Goal: Check status: Check status

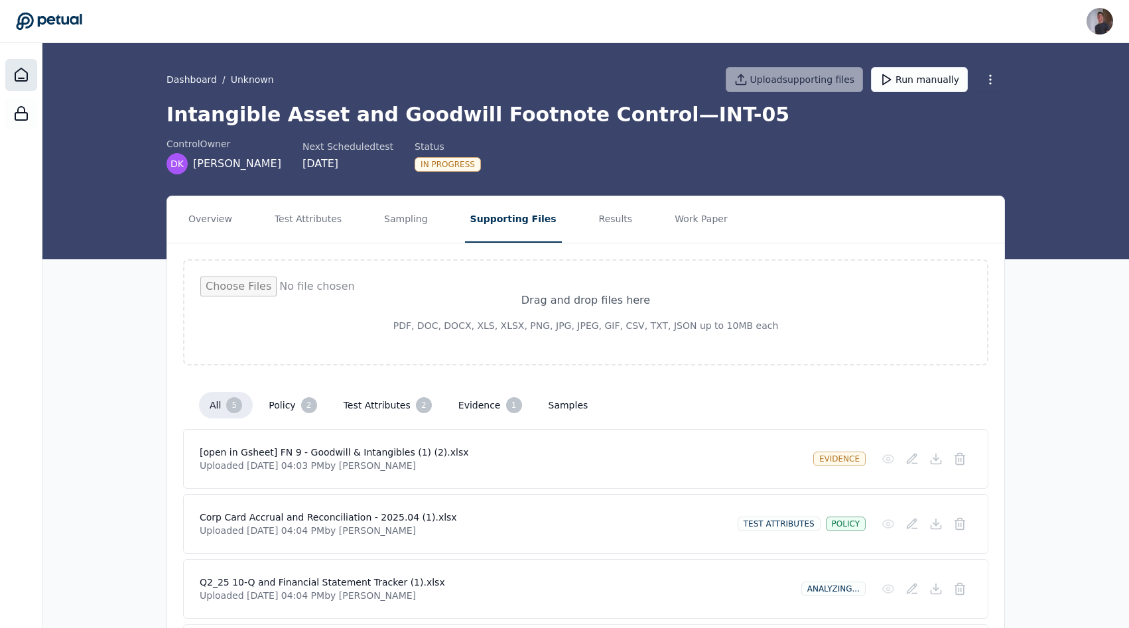
click at [17, 76] on icon at bounding box center [21, 75] width 16 height 16
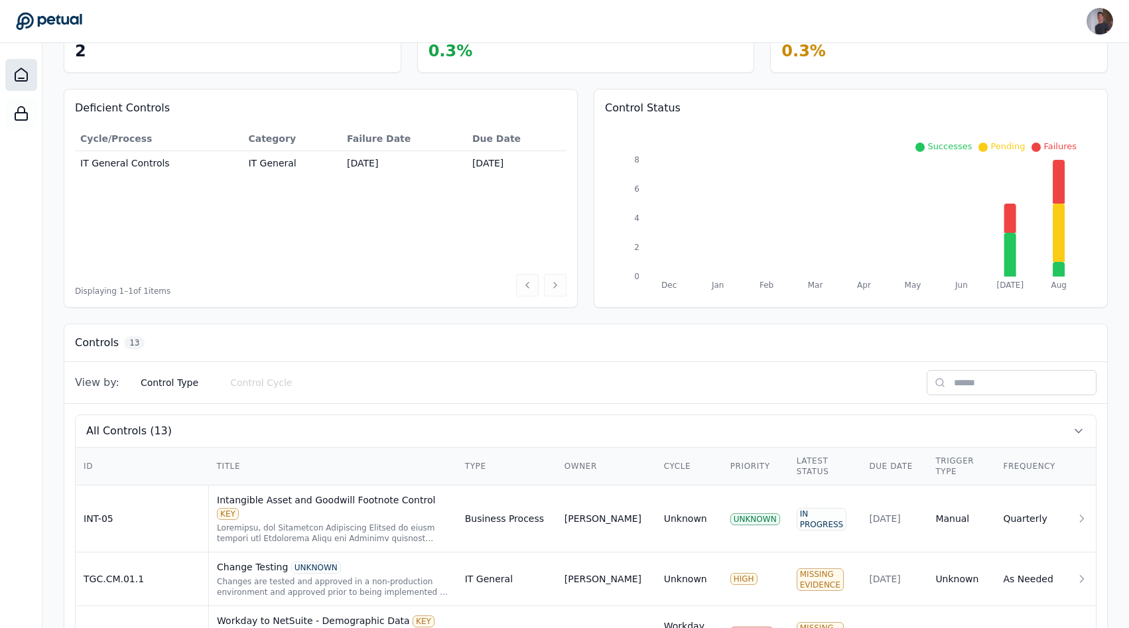
scroll to position [240, 0]
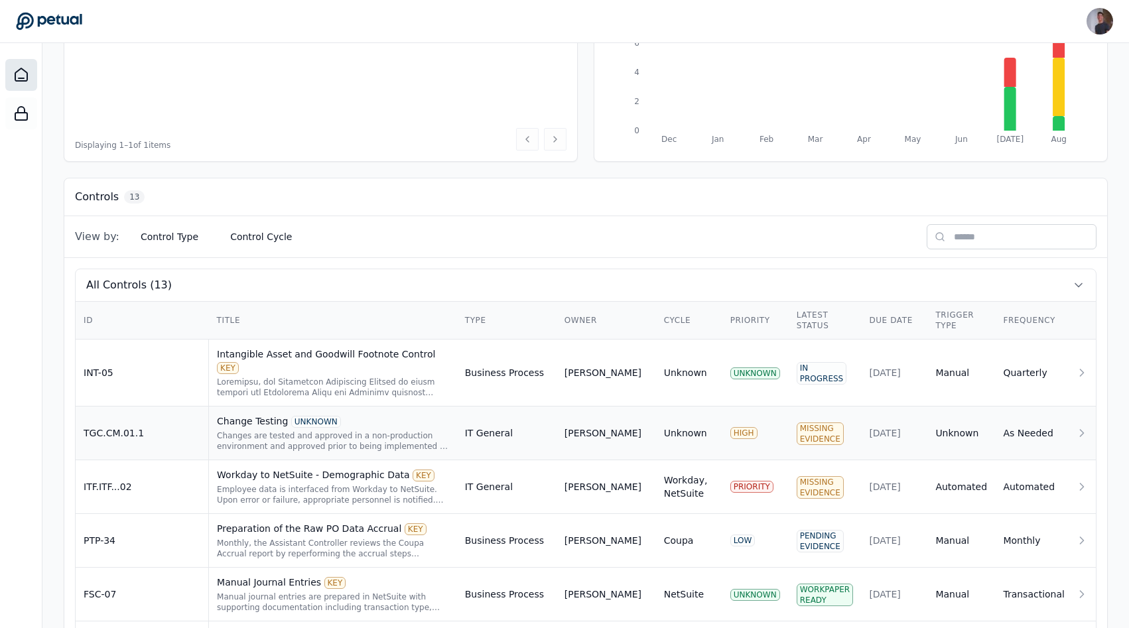
click at [154, 425] on td "TGC.CM.01.1" at bounding box center [142, 434] width 133 height 54
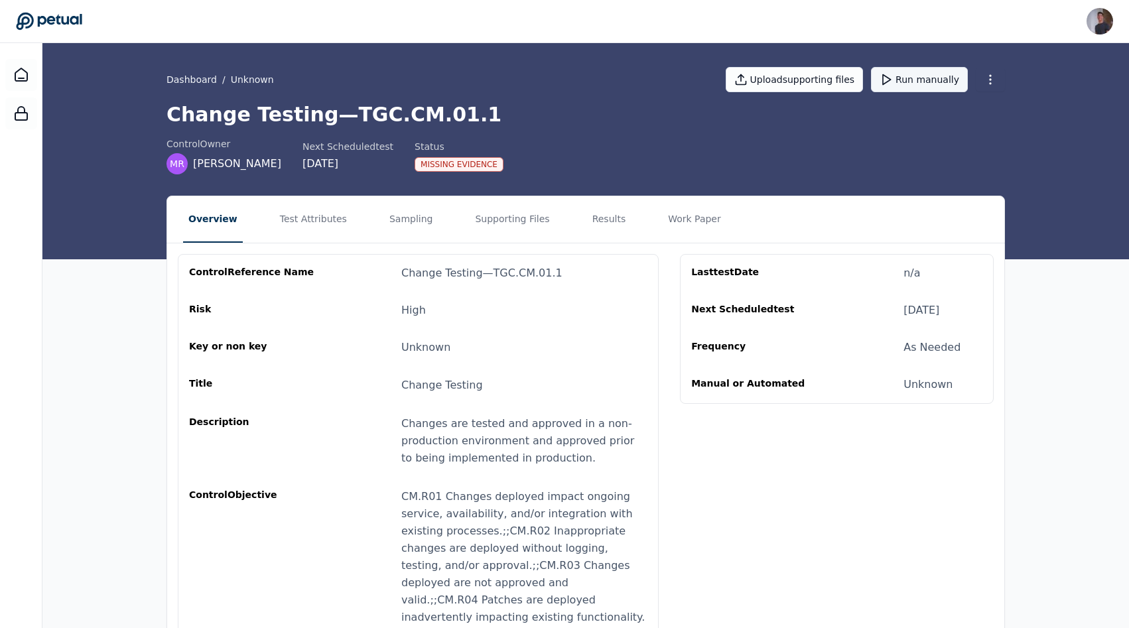
click at [918, 76] on button "Run manually" at bounding box center [919, 79] width 97 height 25
click at [497, 213] on button "Supporting Files" at bounding box center [512, 219] width 85 height 46
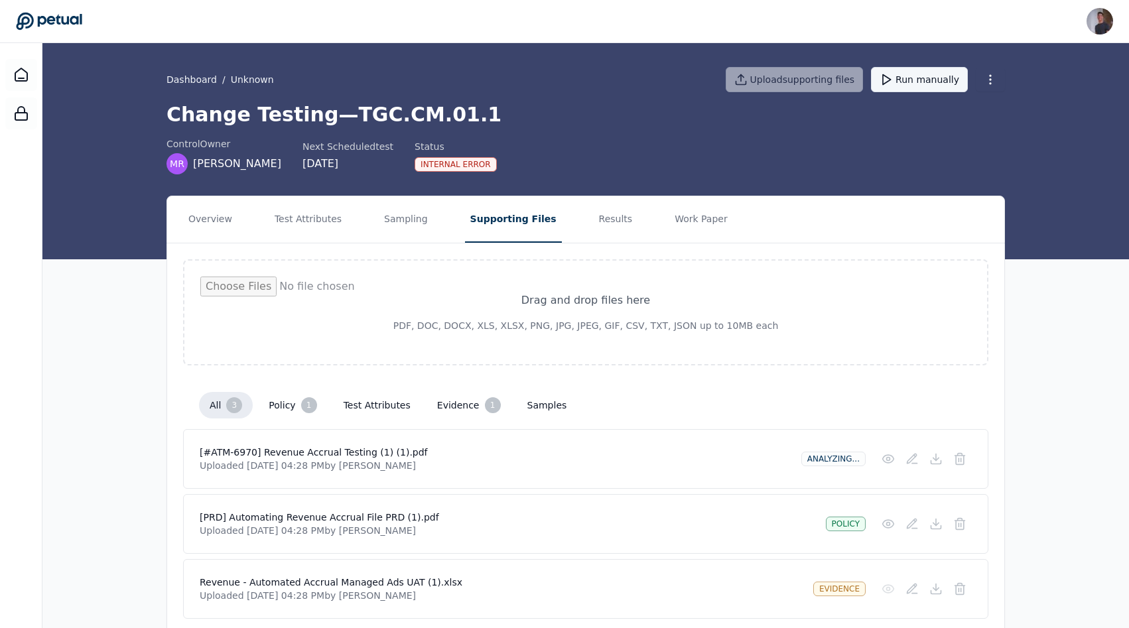
click at [910, 80] on button "Run manually" at bounding box center [919, 79] width 97 height 25
click at [28, 74] on icon at bounding box center [21, 75] width 16 height 16
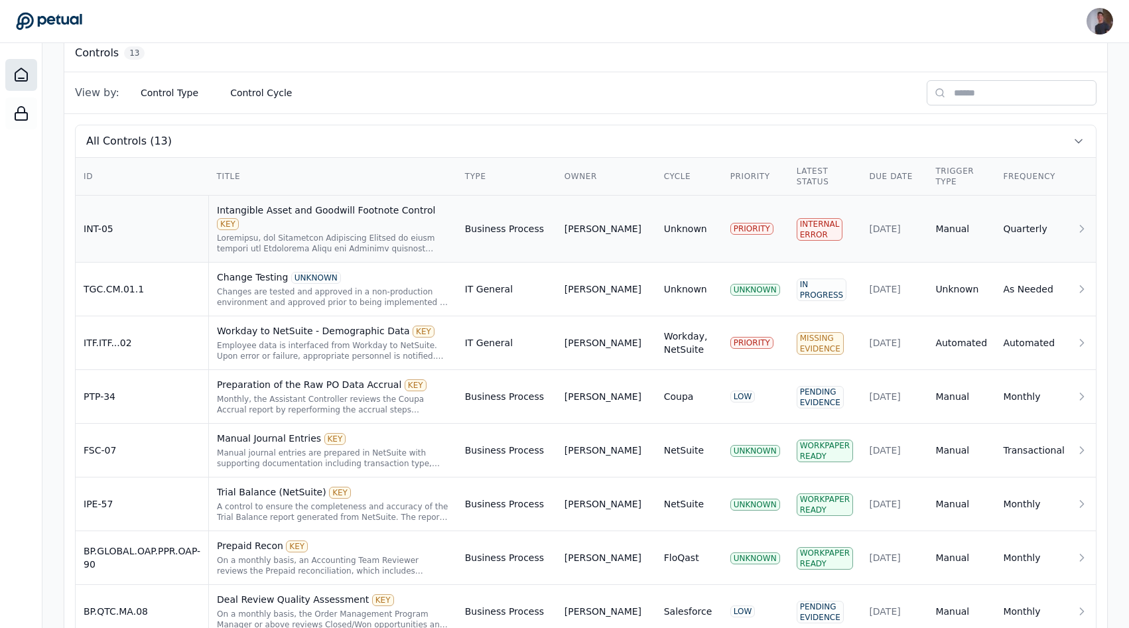
click at [116, 234] on td "INT-05" at bounding box center [142, 229] width 133 height 67
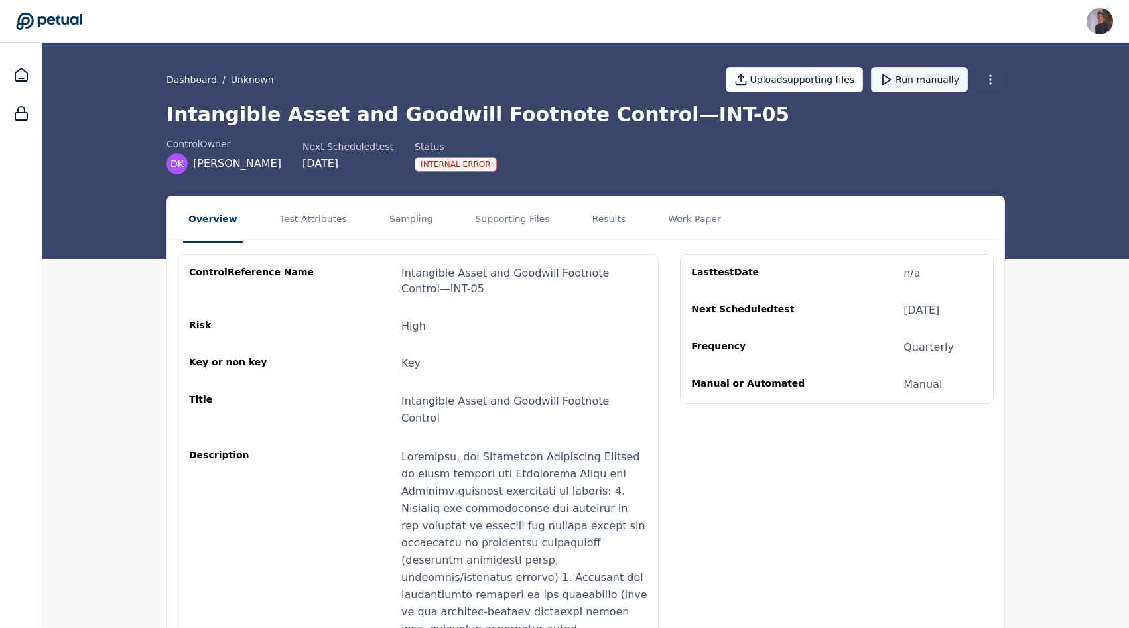
click at [893, 85] on icon at bounding box center [886, 79] width 13 height 13
click at [522, 229] on button "Supporting Files" at bounding box center [512, 219] width 85 height 46
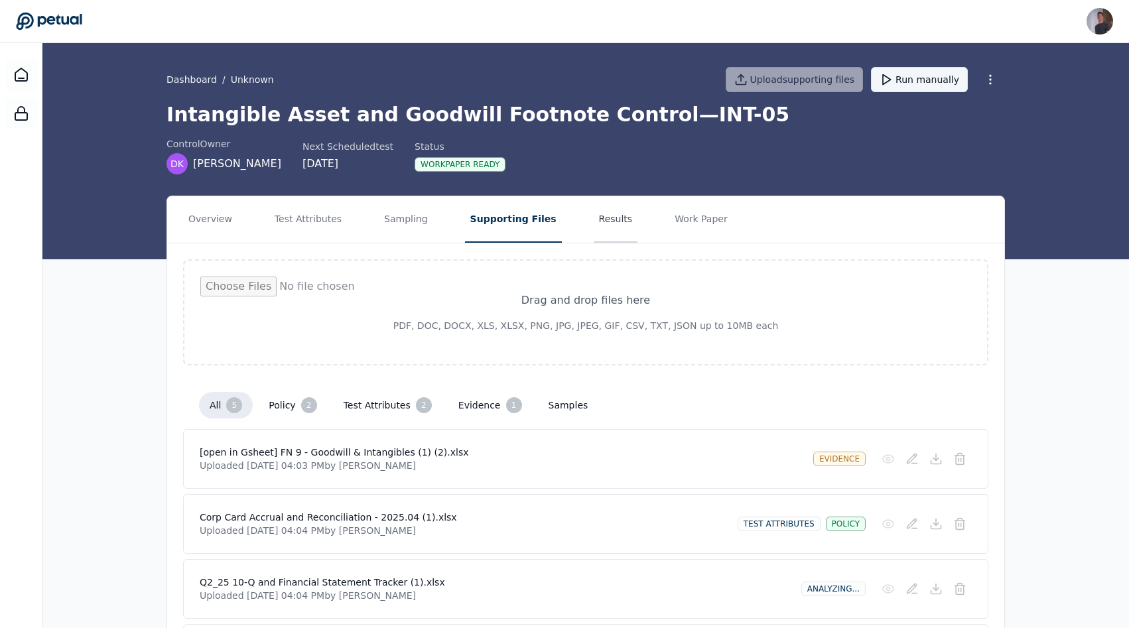
click at [612, 234] on button "Results" at bounding box center [616, 219] width 44 height 46
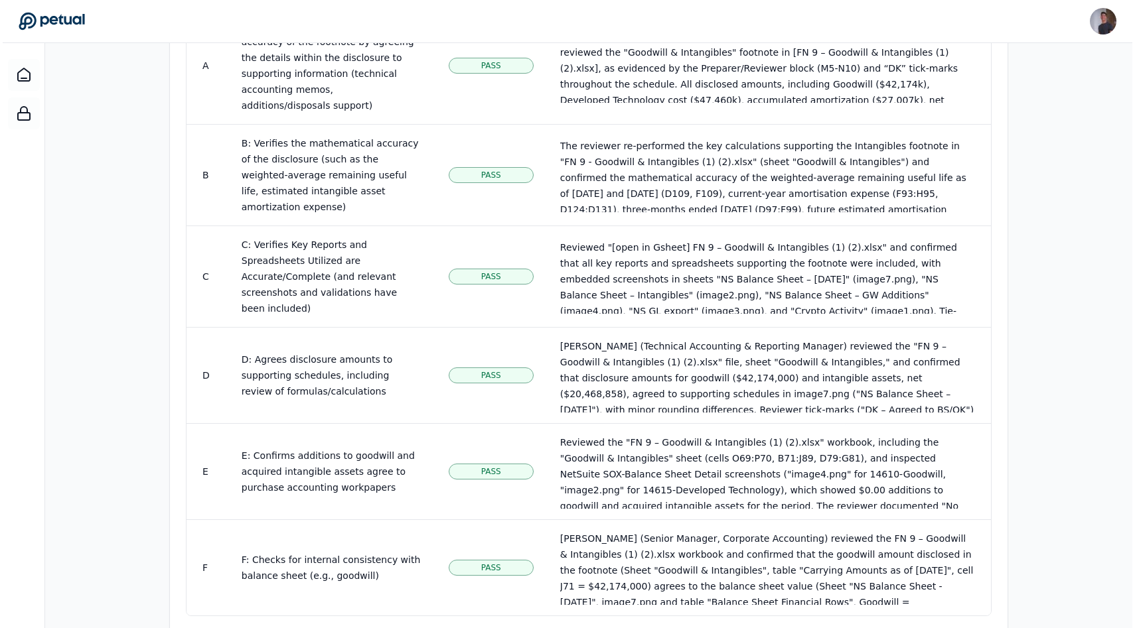
scroll to position [873, 0]
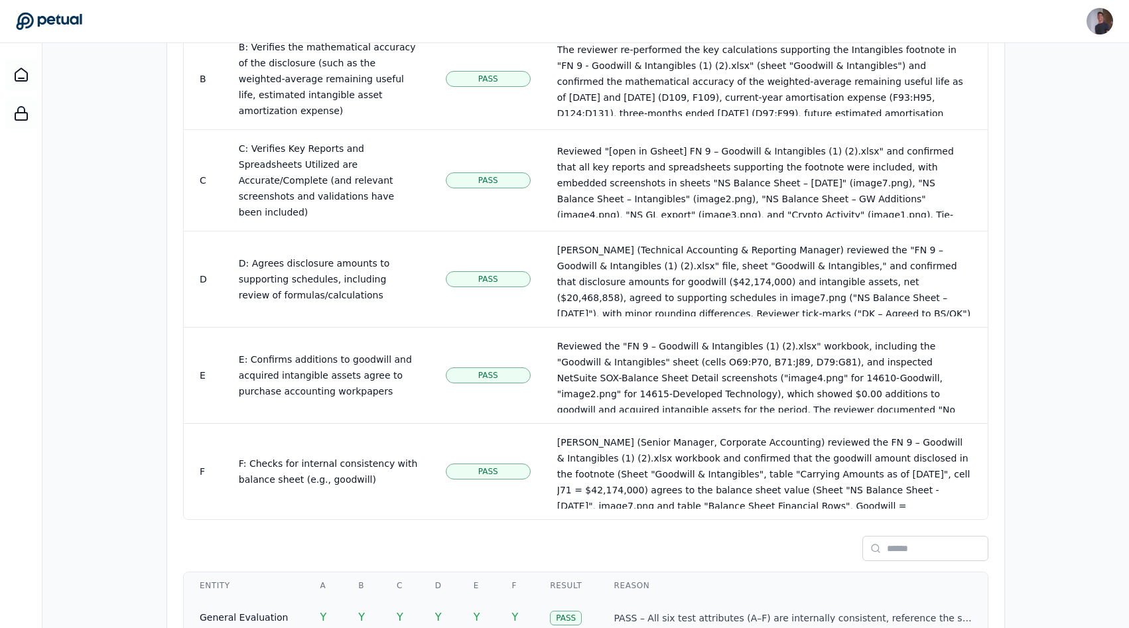
click at [563, 599] on td "Pass" at bounding box center [566, 617] width 64 height 37
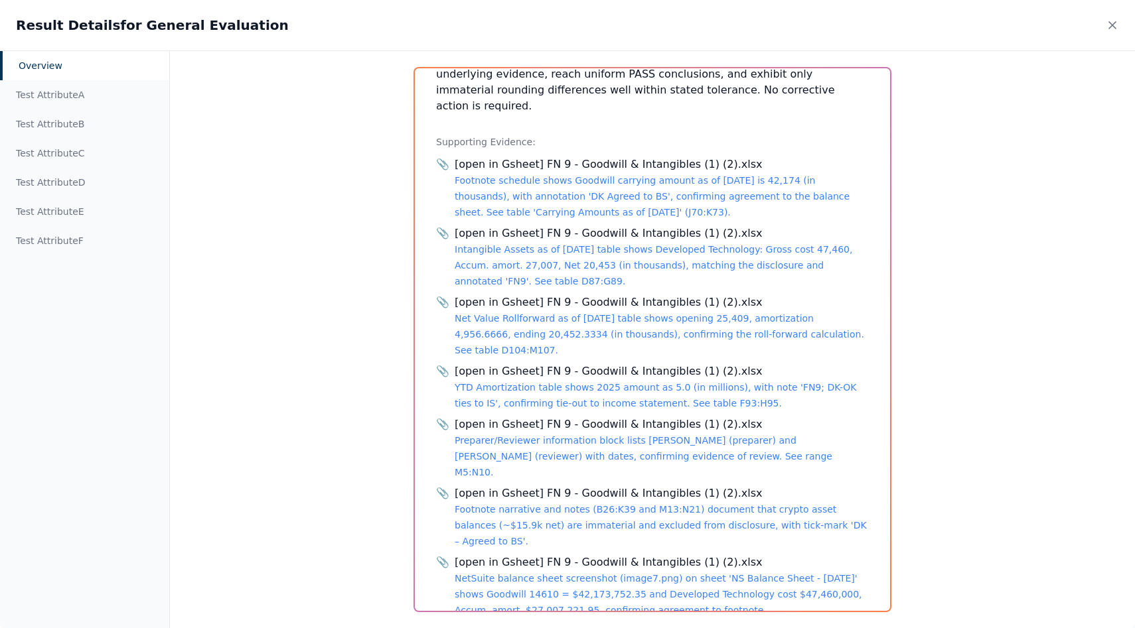
scroll to position [456, 0]
click at [604, 174] on link "Footnote schedule shows Goodwill carrying amount as of [DATE] is 42,174 (in tho…" at bounding box center [652, 195] width 395 height 42
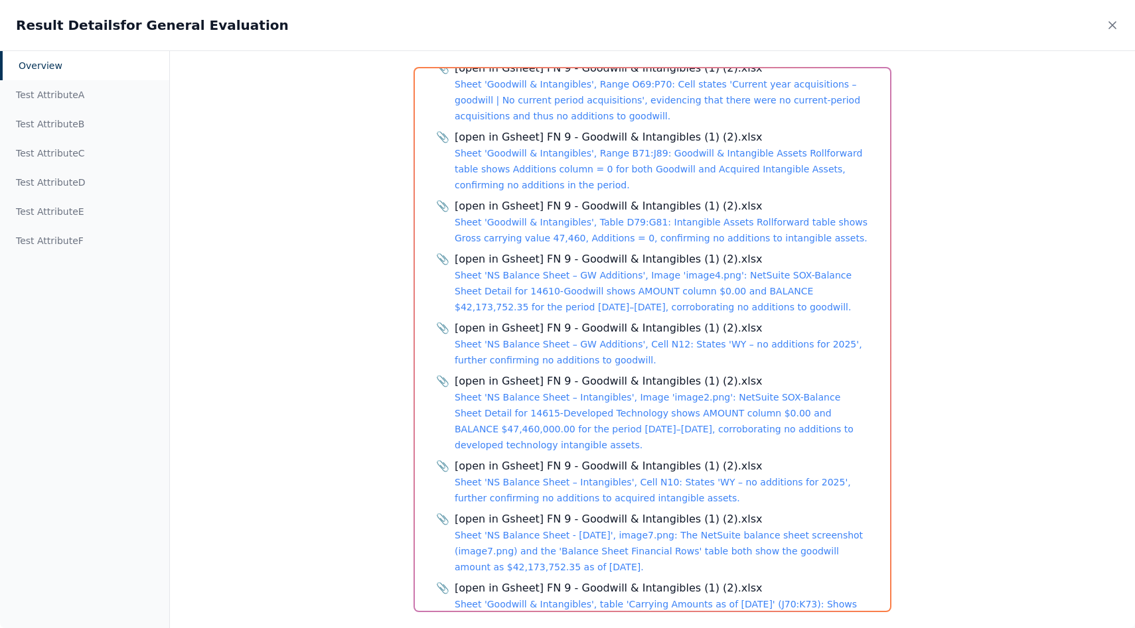
scroll to position [2678, 0]
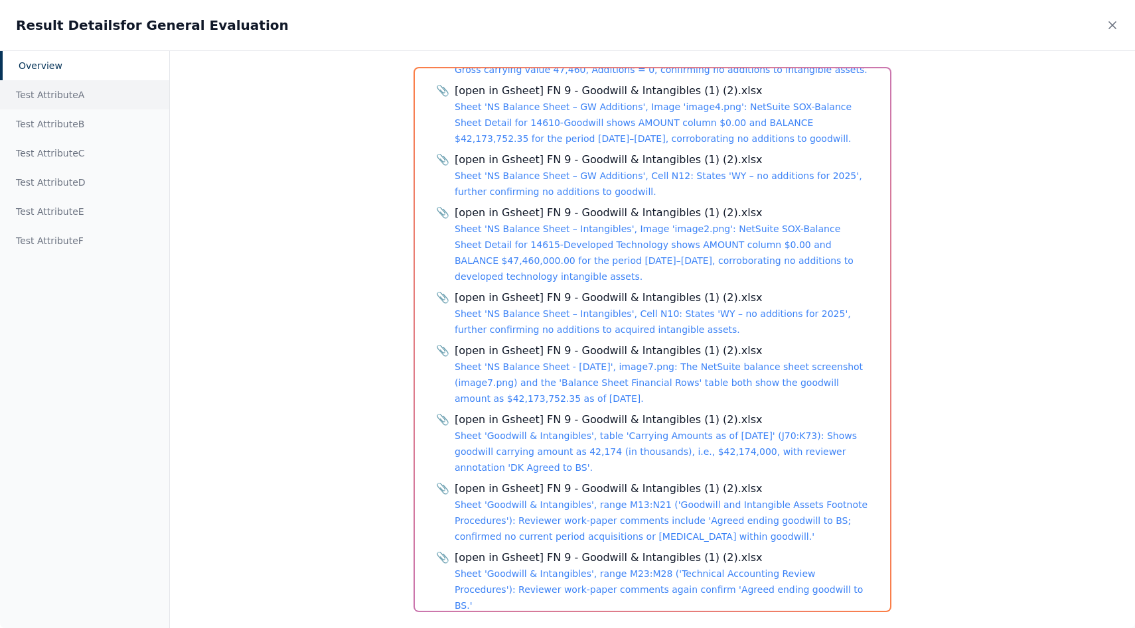
click at [44, 106] on div "Test Attribute A" at bounding box center [84, 94] width 169 height 29
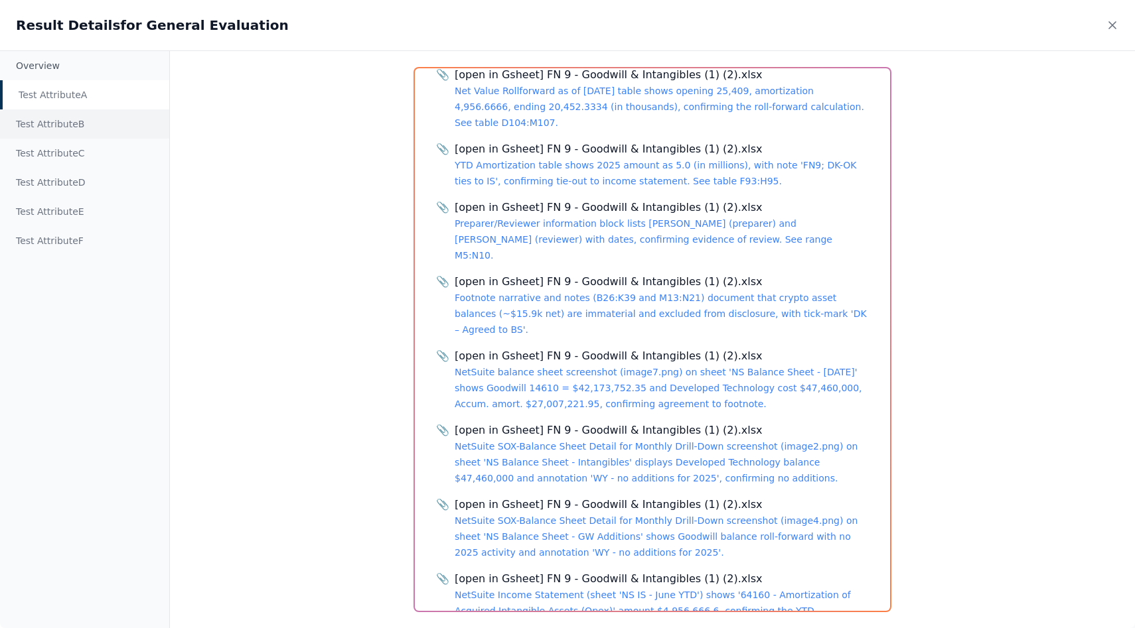
click at [44, 129] on div "Test Attribute B" at bounding box center [84, 123] width 169 height 29
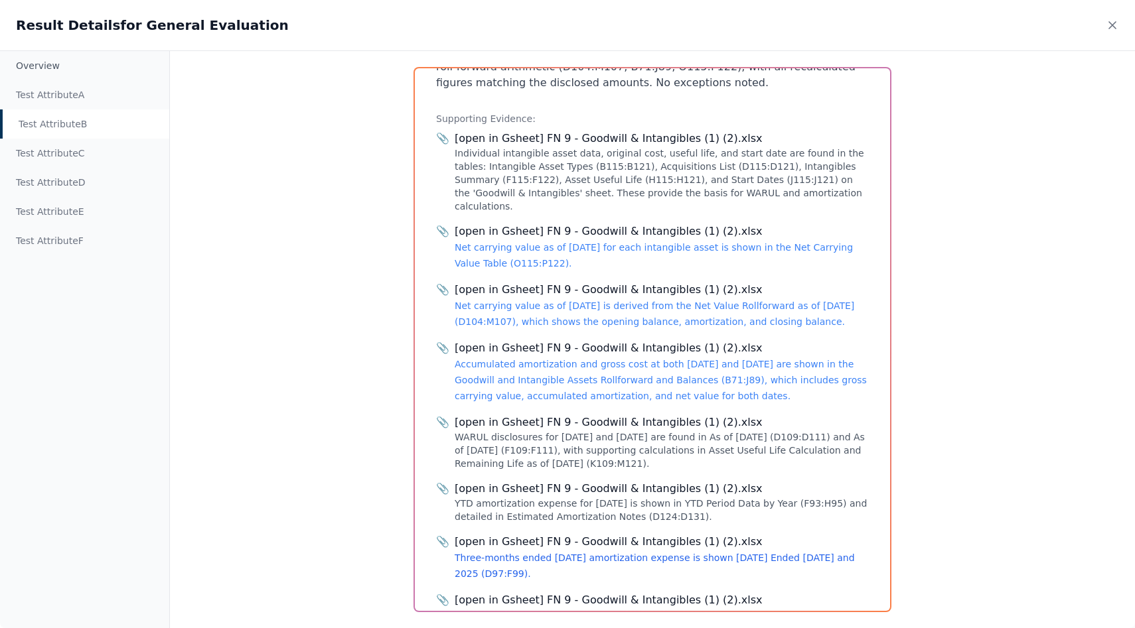
scroll to position [352, 0]
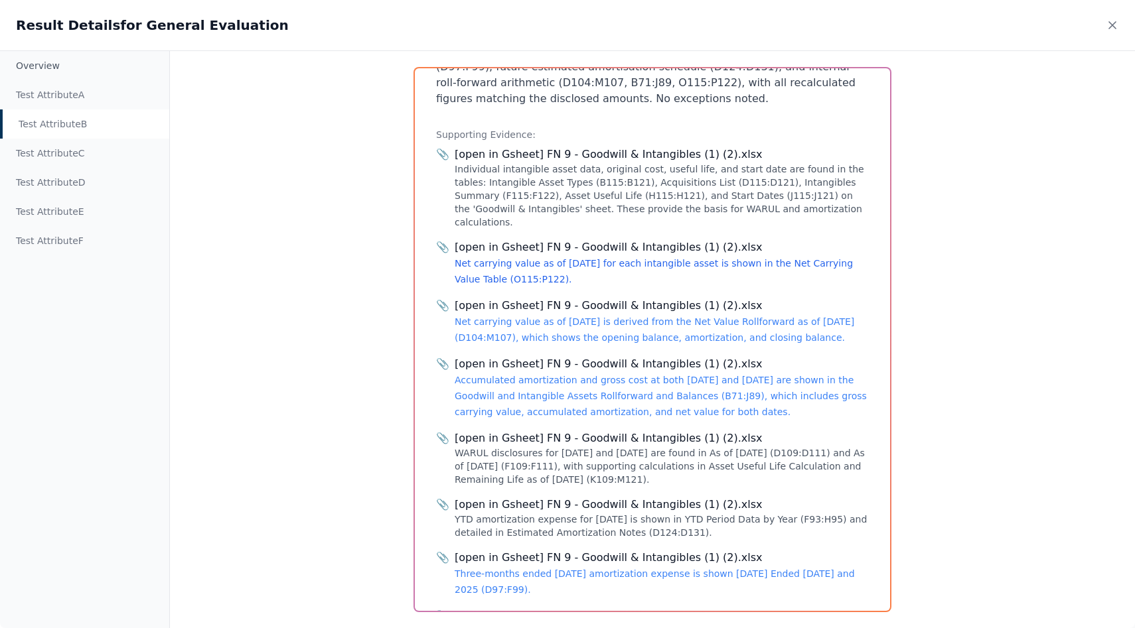
click at [562, 258] on link "Net carrying value as of [DATE] for each intangible asset is shown in the Net C…" at bounding box center [654, 271] width 398 height 27
click at [741, 317] on link "Net carrying value as of [DATE] is derived from the Net Value Rollforward as of…" at bounding box center [654, 330] width 399 height 27
click at [731, 358] on div "[open in Gsheet] FN 9 - Goodwill & Intangibles (1) (2).xlsx Accumulated amortiz…" at bounding box center [662, 388] width 414 height 64
click at [723, 375] on link "Accumulated amortization and gross cost at both [DATE] and [DATE] are shown in …" at bounding box center [661, 396] width 412 height 42
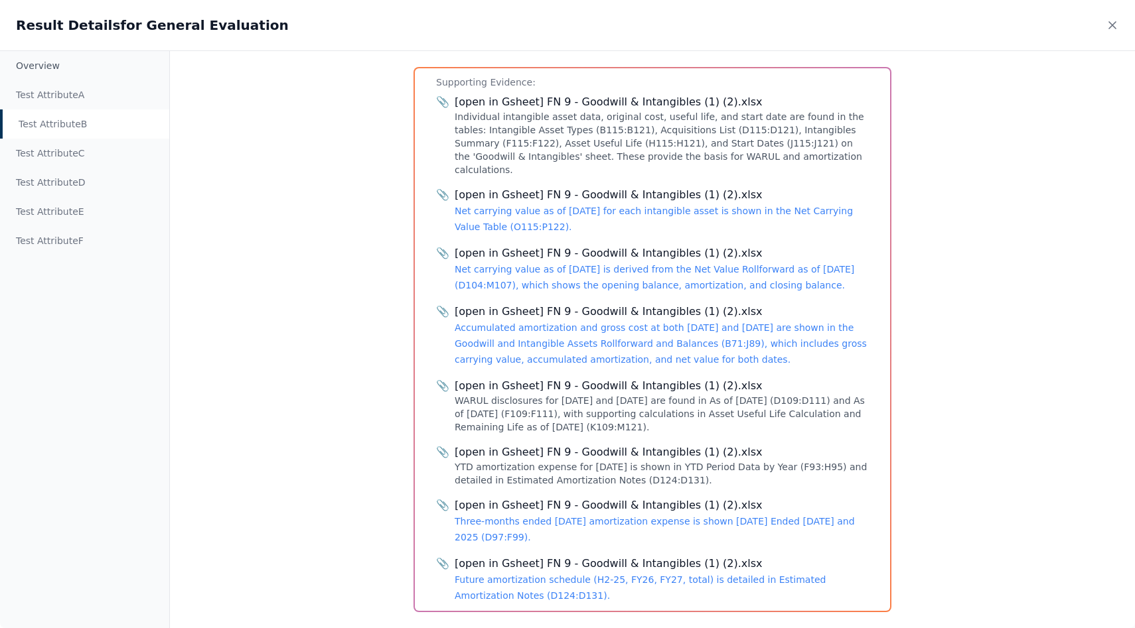
scroll to position [474, 0]
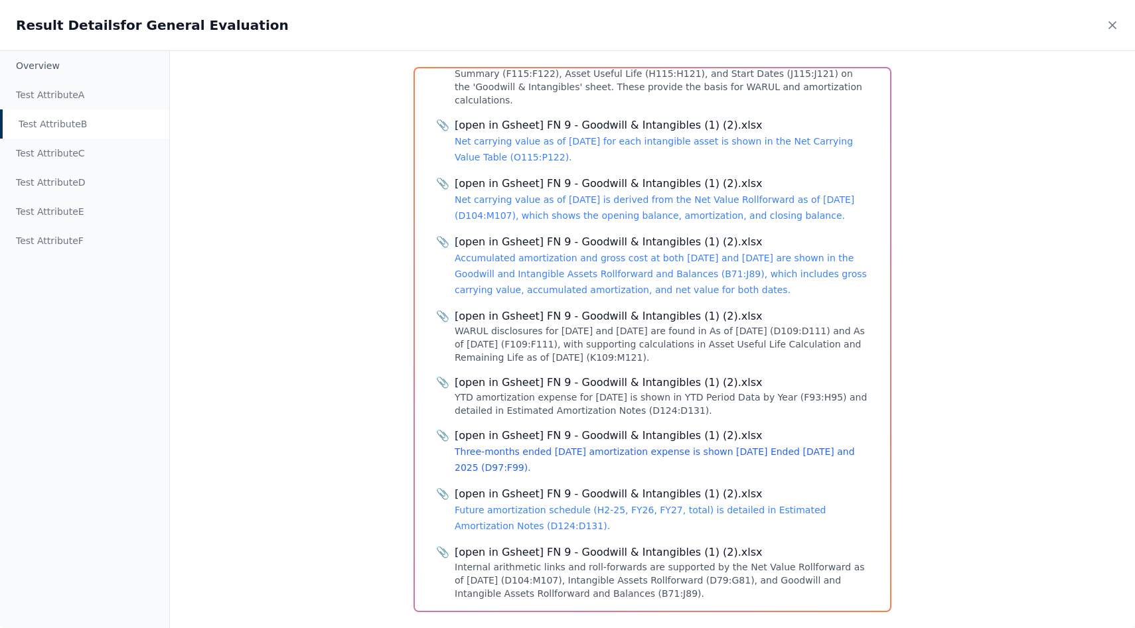
click at [614, 447] on link "Three-months ended [DATE] amortization expense is shown [DATE] Ended [DATE] and…" at bounding box center [655, 460] width 400 height 27
click at [613, 505] on link "Future amortization schedule (H2-25, FY26, FY27, total) is detailed in Estimate…" at bounding box center [640, 518] width 371 height 27
click at [93, 135] on div "Test Attribute B" at bounding box center [84, 123] width 169 height 29
click at [93, 149] on div "Test Attribute C" at bounding box center [84, 153] width 169 height 29
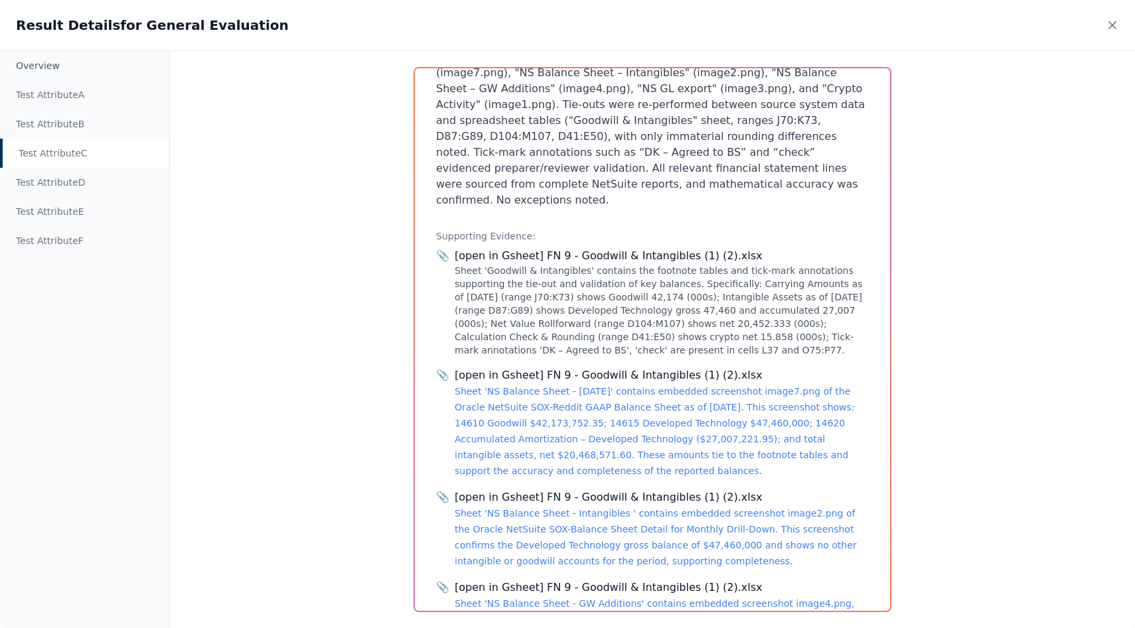
scroll to position [349, 0]
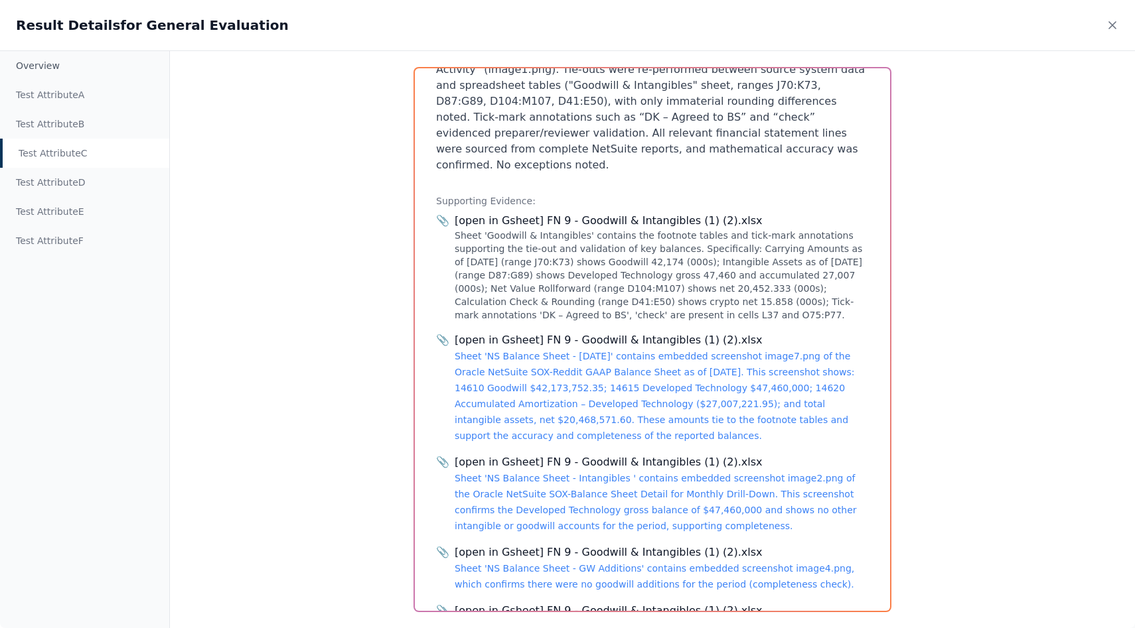
click at [504, 361] on div "[open in Gsheet] FN 9 - Goodwill & Intangibles (1) (2).xlsx Sheet 'NS Balance S…" at bounding box center [662, 387] width 414 height 111
click at [550, 352] on link "Sheet 'NS Balance Sheet - [DATE]' contains embedded screenshot image7.png of th…" at bounding box center [655, 396] width 400 height 90
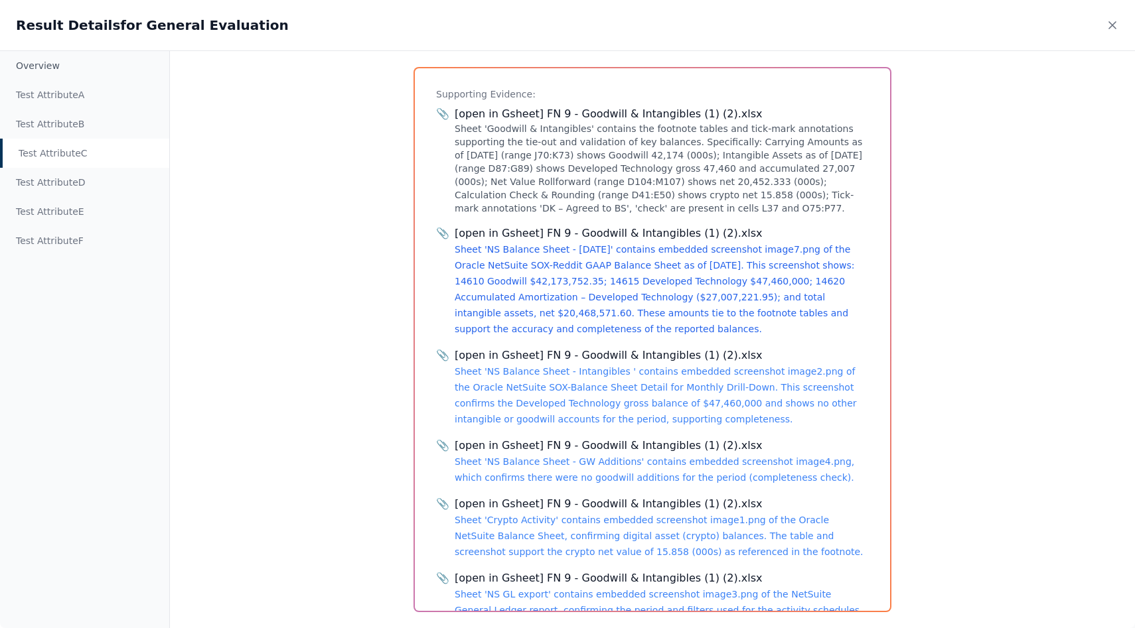
scroll to position [459, 0]
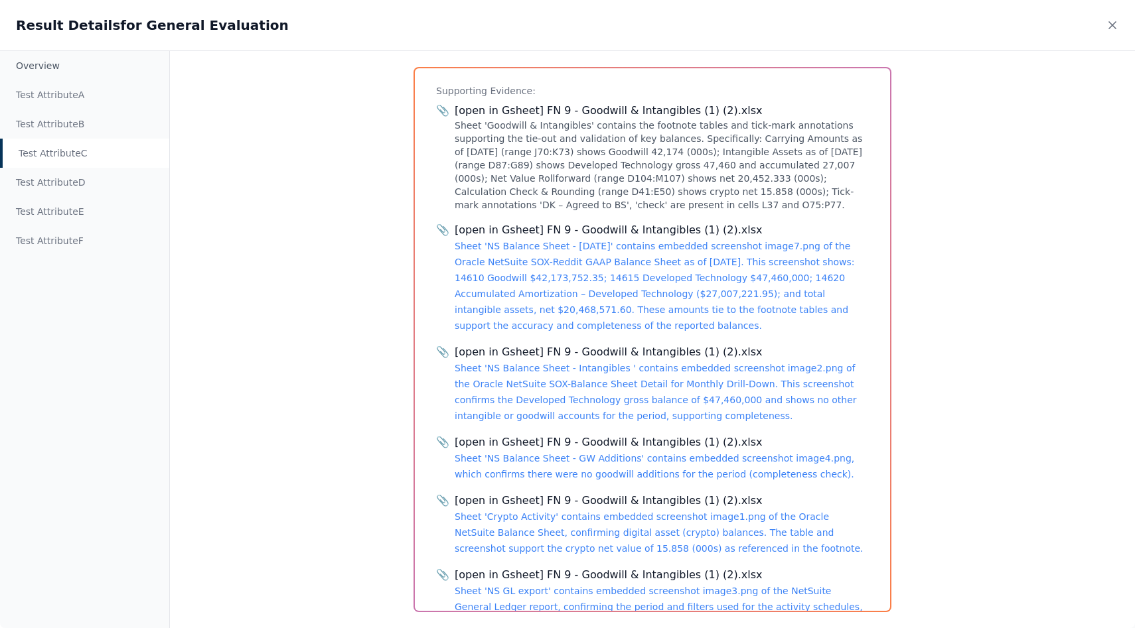
click at [549, 344] on div "[open in Gsheet] FN 9 - Goodwill & Intangibles (1) (2).xlsx Sheet 'NS Balance S…" at bounding box center [662, 384] width 414 height 80
click at [579, 344] on div "[open in Gsheet] FN 9 - Goodwill & Intangibles (1) (2).xlsx Sheet 'NS Balance S…" at bounding box center [662, 384] width 414 height 80
click at [581, 363] on link "Sheet 'NS Balance Sheet - Intangibles ' contains embedded screenshot image2.png…" at bounding box center [656, 392] width 402 height 58
click at [587, 435] on div "[open in Gsheet] FN 9 - Goodwill & Intangibles (1) (2).xlsx Sheet 'NS Balance S…" at bounding box center [662, 459] width 414 height 48
click at [591, 453] on link "Sheet 'NS Balance Sheet - GW Additions' contains embedded screenshot image4.png…" at bounding box center [654, 466] width 399 height 27
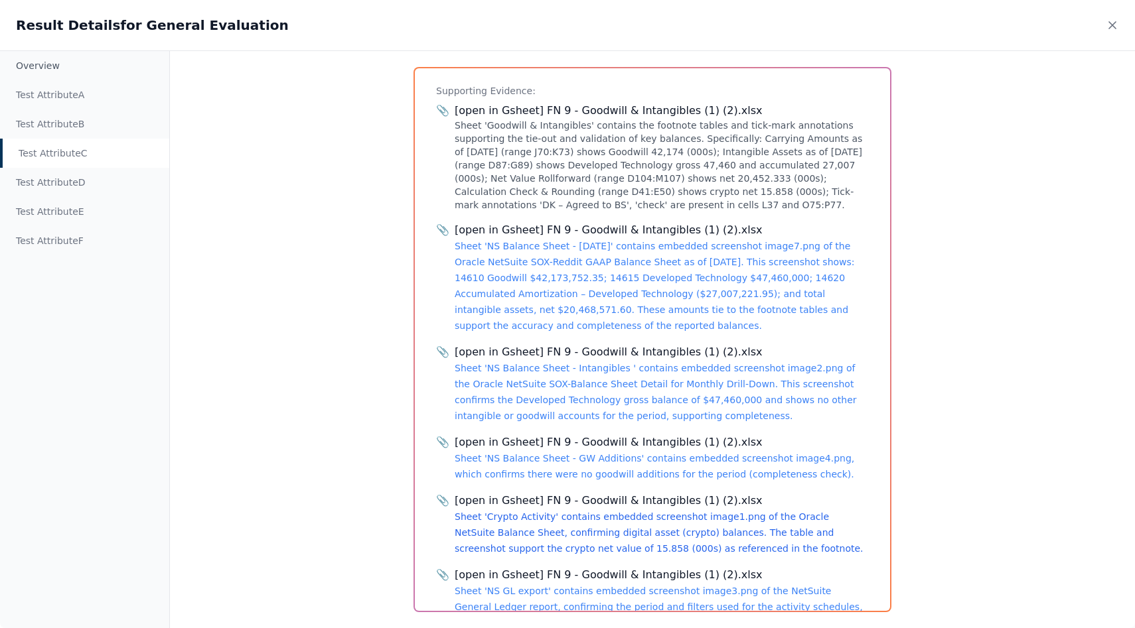
click at [601, 493] on div "[open in Gsheet] FN 9 - Goodwill & Intangibles (1) (2).xlsx Sheet 'Crypto Activ…" at bounding box center [662, 525] width 414 height 64
click at [603, 512] on link "Sheet 'Crypto Activity' contains embedded screenshot image1.png of the Oracle N…" at bounding box center [659, 533] width 409 height 42
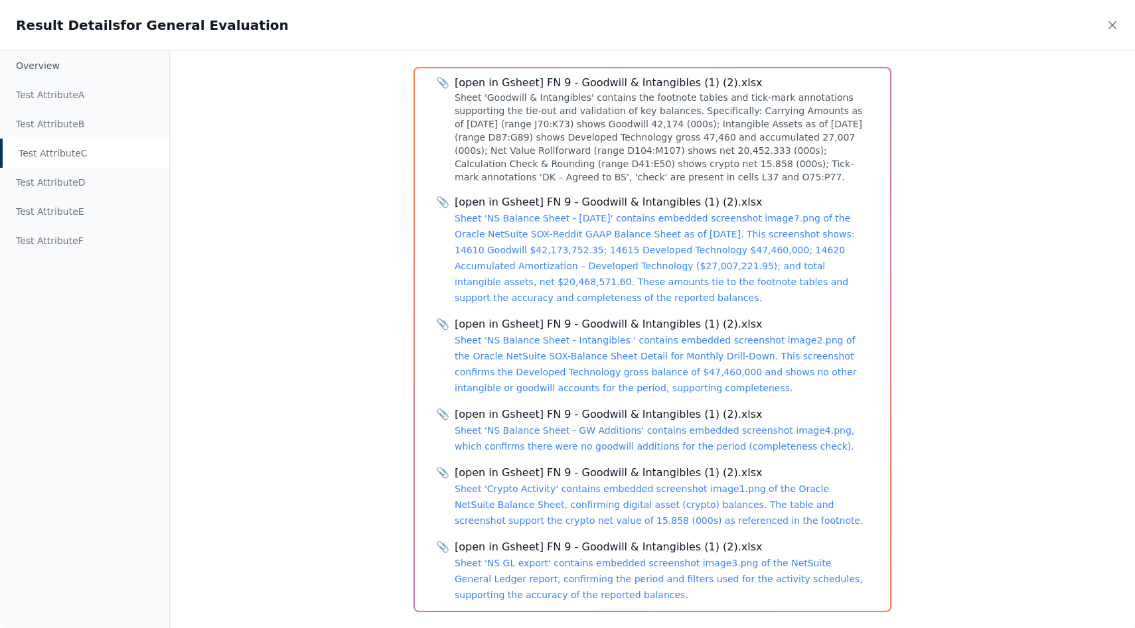
click at [603, 539] on div "[open in Gsheet] FN 9 - Goodwill & Intangibles (1) (2).xlsx Sheet 'NS GL export…" at bounding box center [662, 571] width 414 height 64
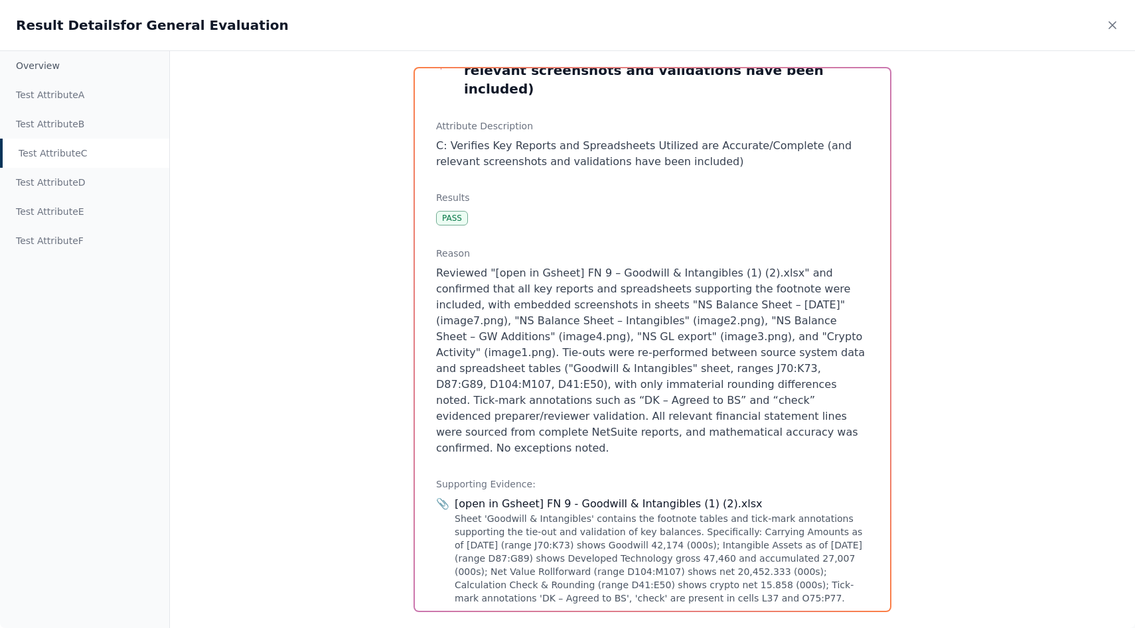
click at [1109, 32] on div "Result Details for General Evaluation" at bounding box center [567, 25] width 1135 height 50
click at [1112, 24] on icon at bounding box center [1112, 25] width 13 height 13
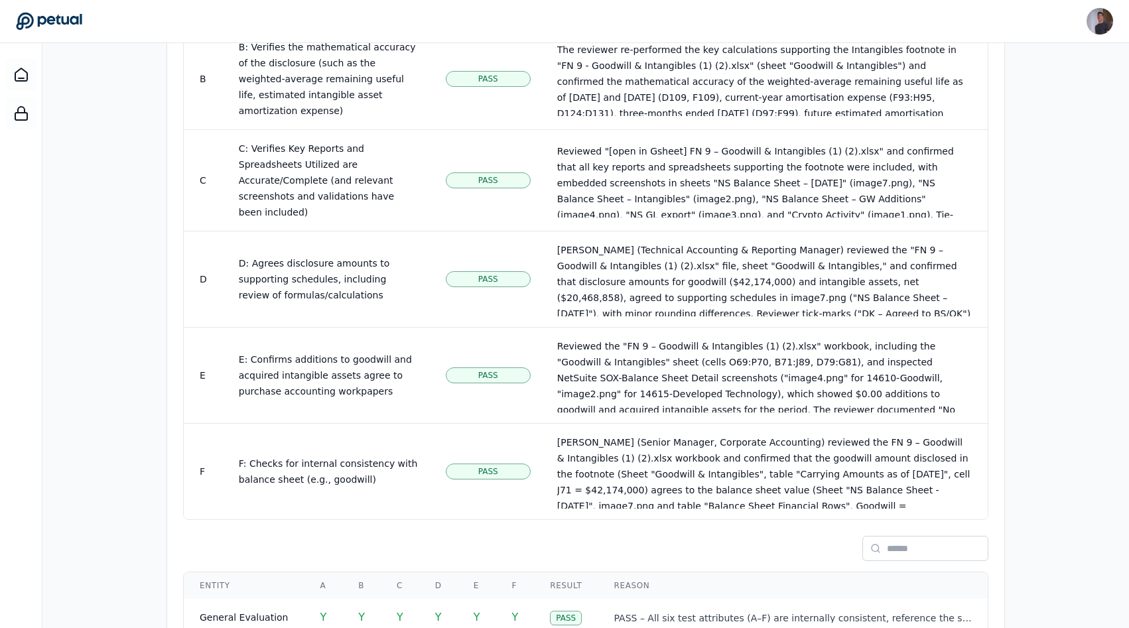
click at [39, 74] on div at bounding box center [21, 357] width 42 height 628
click at [34, 74] on div at bounding box center [21, 75] width 32 height 32
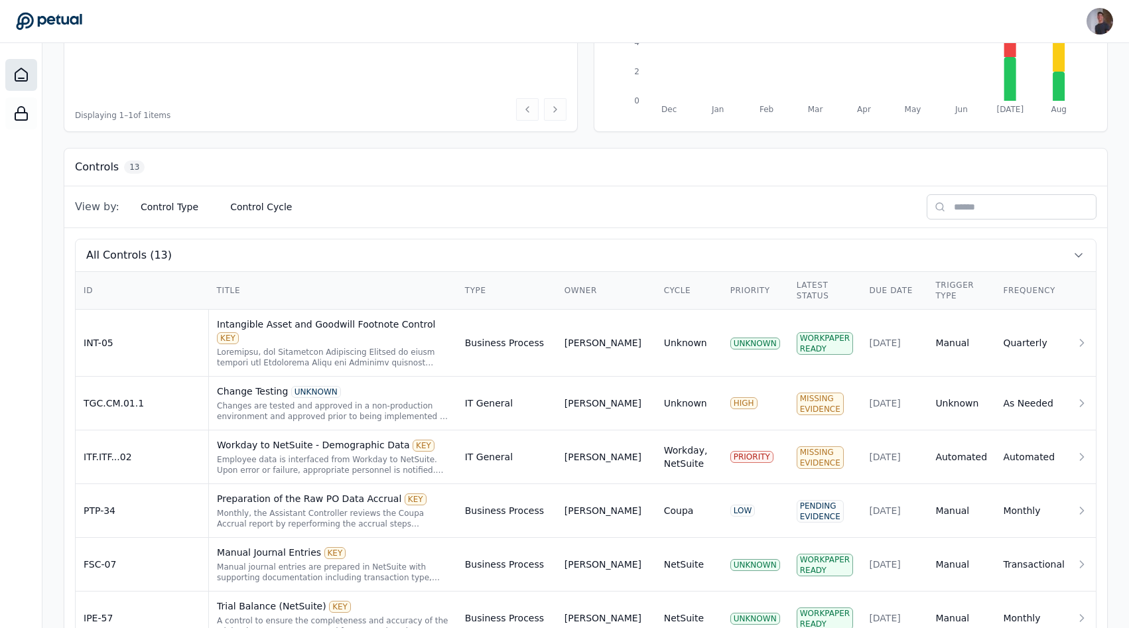
scroll to position [269, 0]
click at [180, 378] on td "TGC.CM.01.1" at bounding box center [142, 405] width 133 height 54
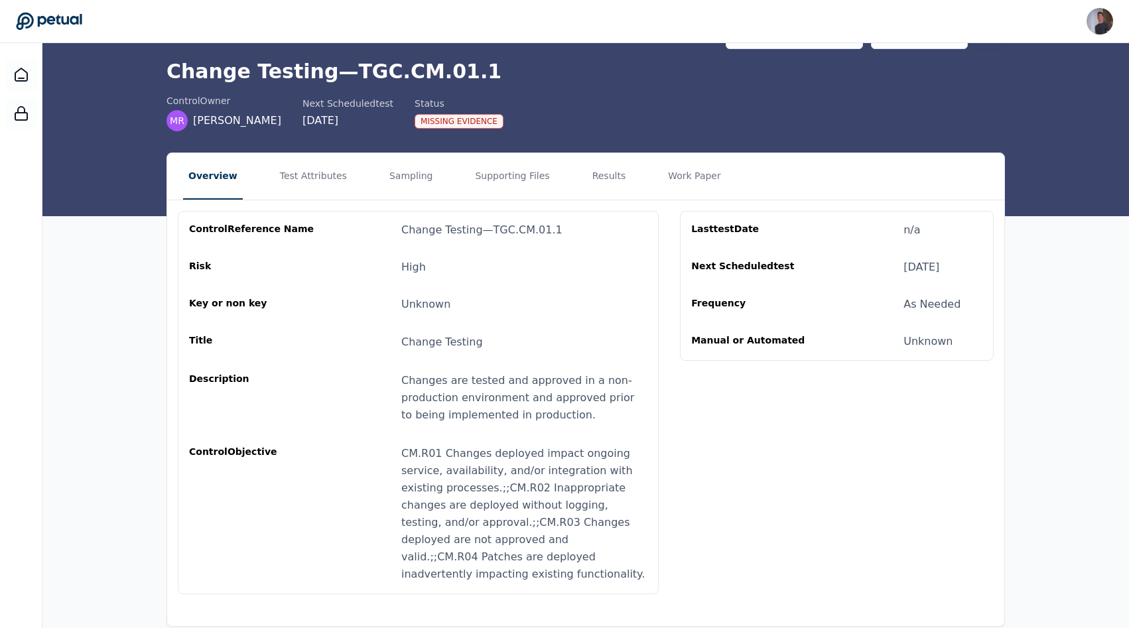
click at [640, 174] on nav "Overview Test Attributes Sampling Supporting Files Results Work Paper" at bounding box center [585, 176] width 837 height 46
click at [607, 174] on button "Results" at bounding box center [609, 176] width 44 height 46
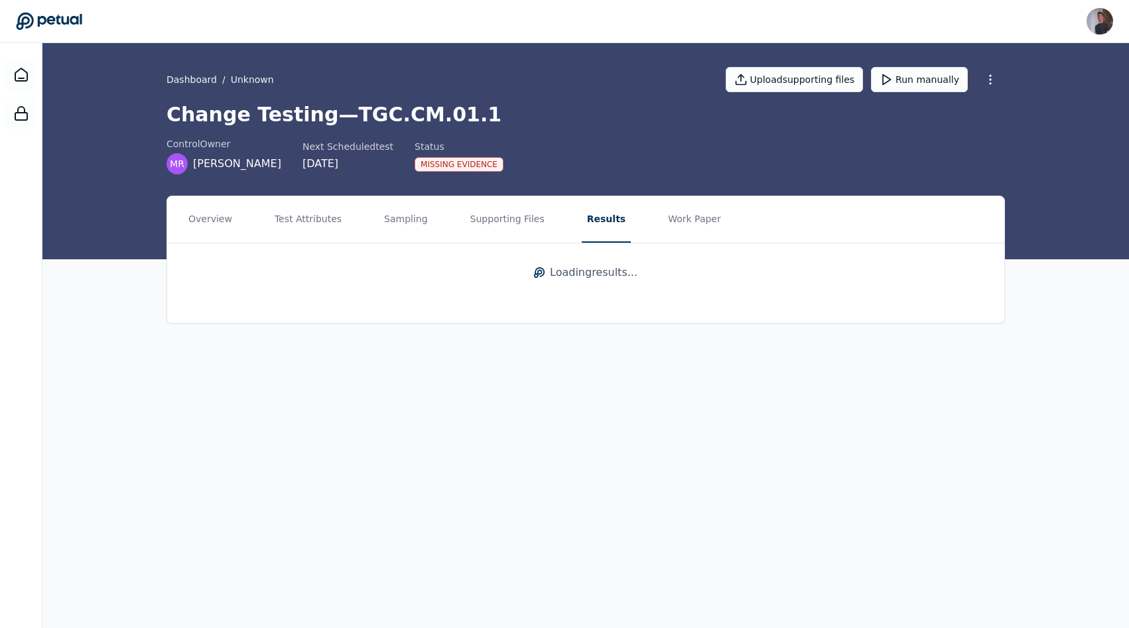
scroll to position [0, 0]
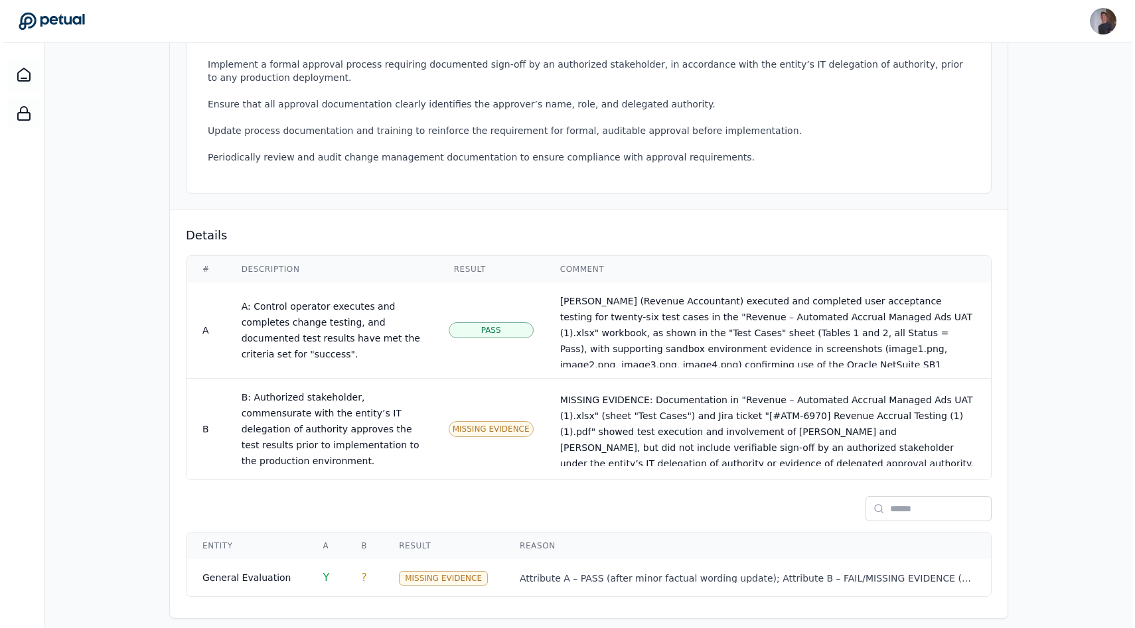
scroll to position [22, 0]
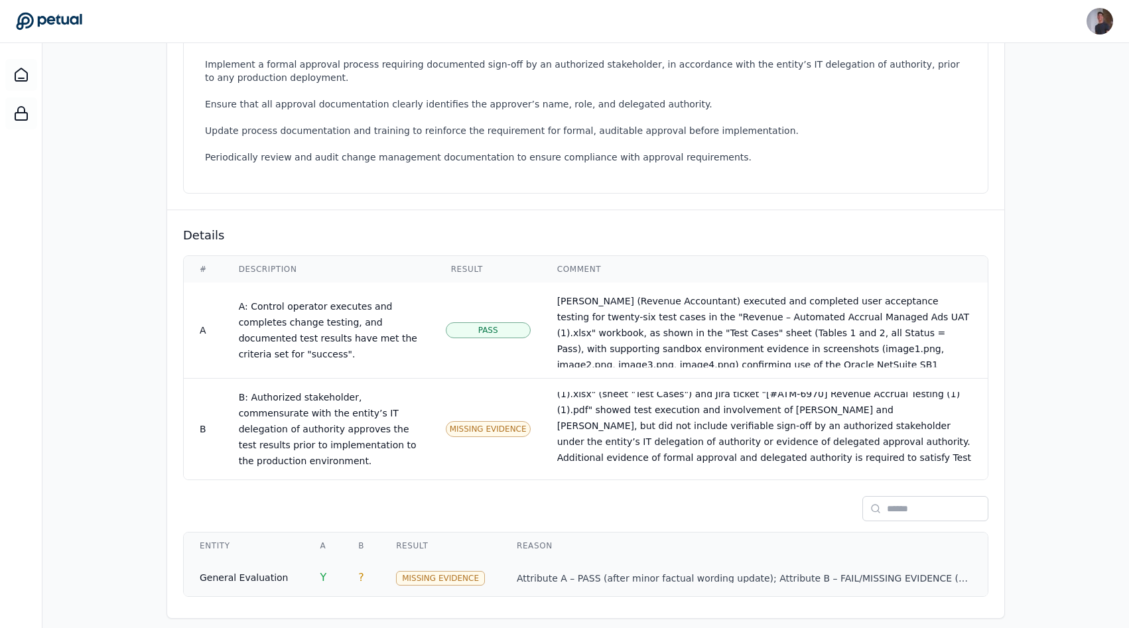
click at [600, 573] on p "Attribute A – PASS (after minor factual wording update); Attribute B – FAIL/MIS…" at bounding box center [744, 579] width 455 height 13
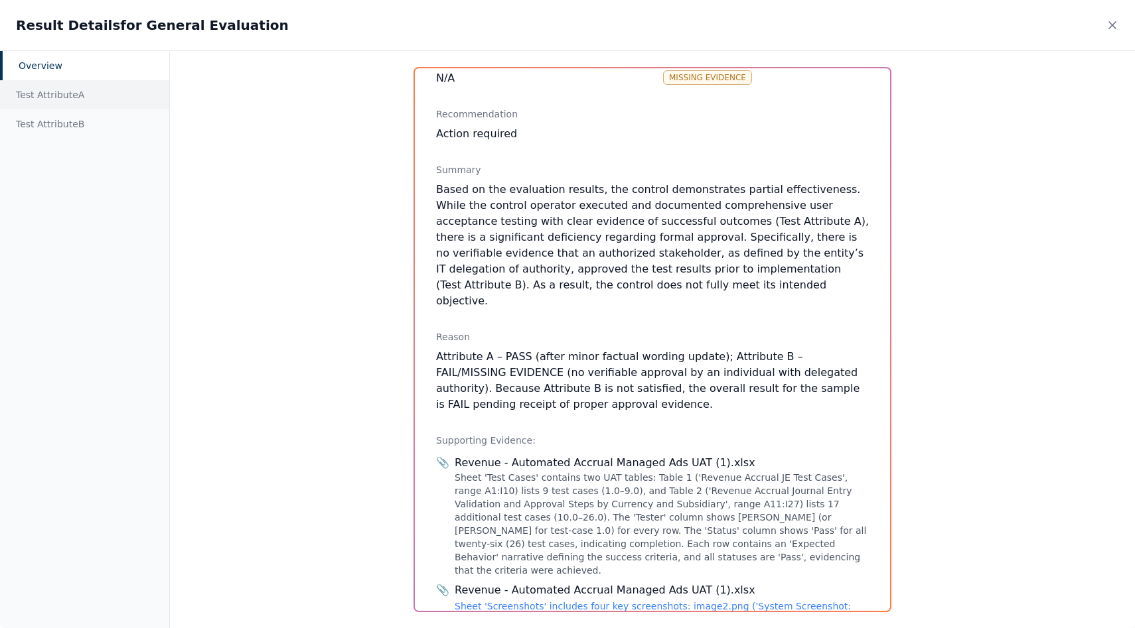
click at [76, 88] on div "Test Attribute A" at bounding box center [84, 94] width 169 height 29
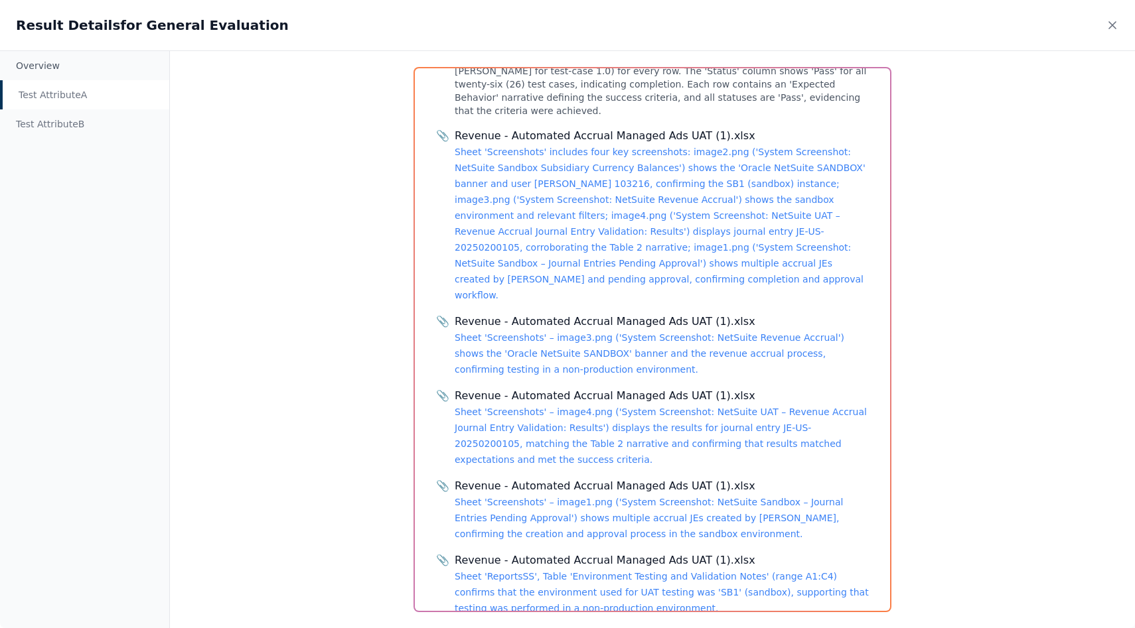
scroll to position [471, 0]
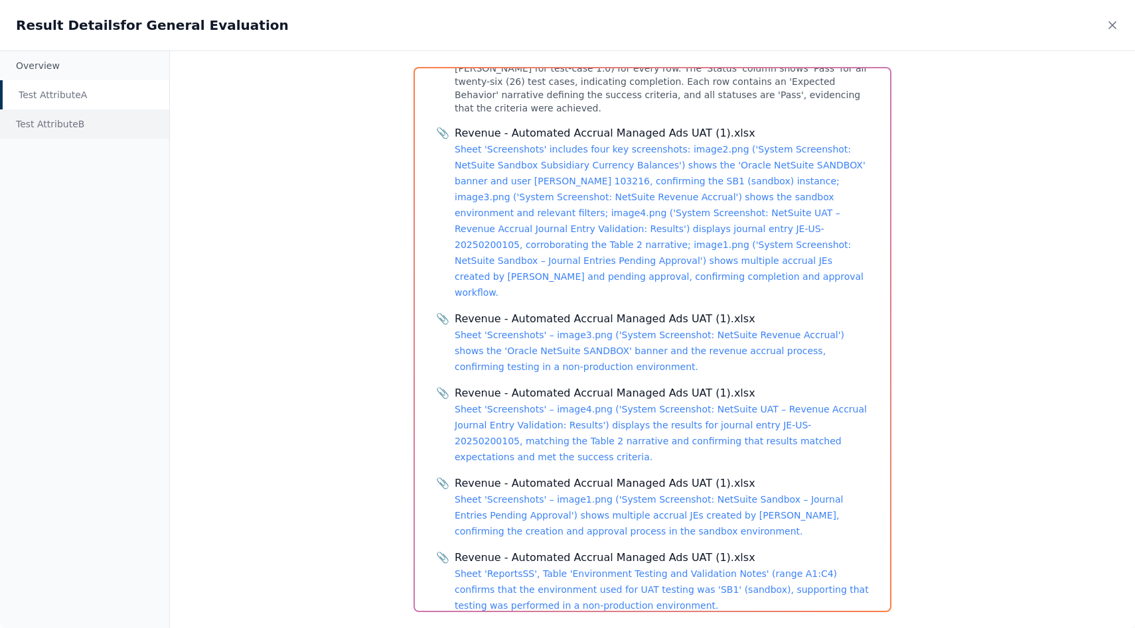
click at [58, 112] on div "Test Attribute B" at bounding box center [84, 123] width 169 height 29
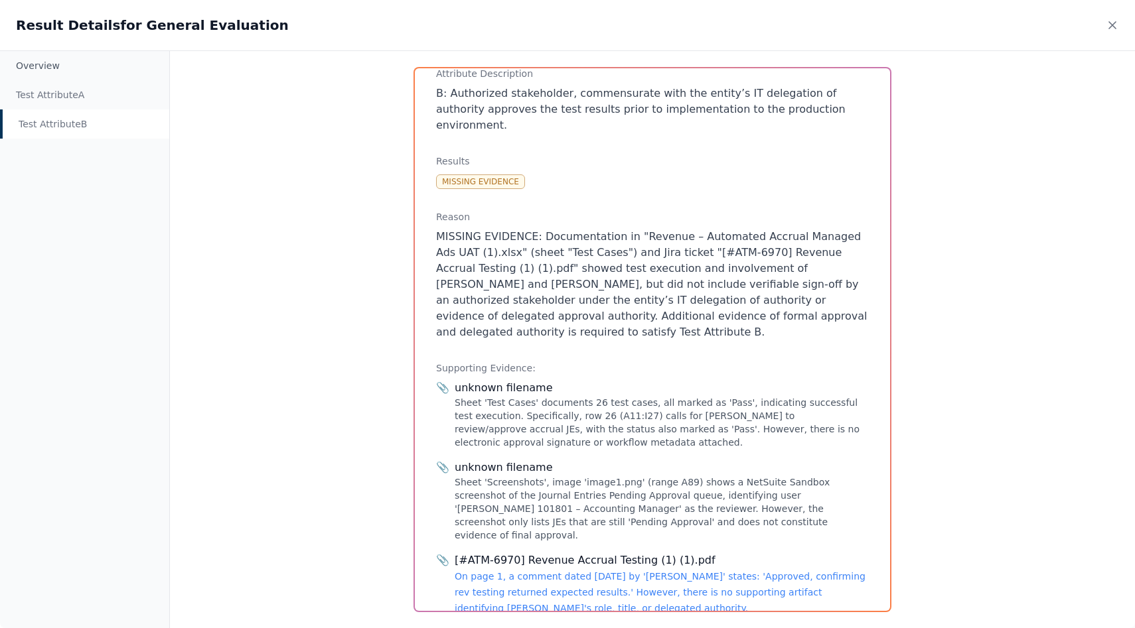
click at [524, 415] on div "📎 unknown filename Sheet 'Test Cases' documents 26 test cases, all marked as 'P…" at bounding box center [652, 498] width 433 height 236
click at [524, 571] on link "On page 1, a comment dated [DATE] by '[PERSON_NAME]' states: 'Approved, confirm…" at bounding box center [660, 592] width 411 height 42
click at [538, 488] on div "Sheet 'Screenshots', image 'image1.png' (range A89) shows a NetSuite Sandbox sc…" at bounding box center [662, 509] width 414 height 66
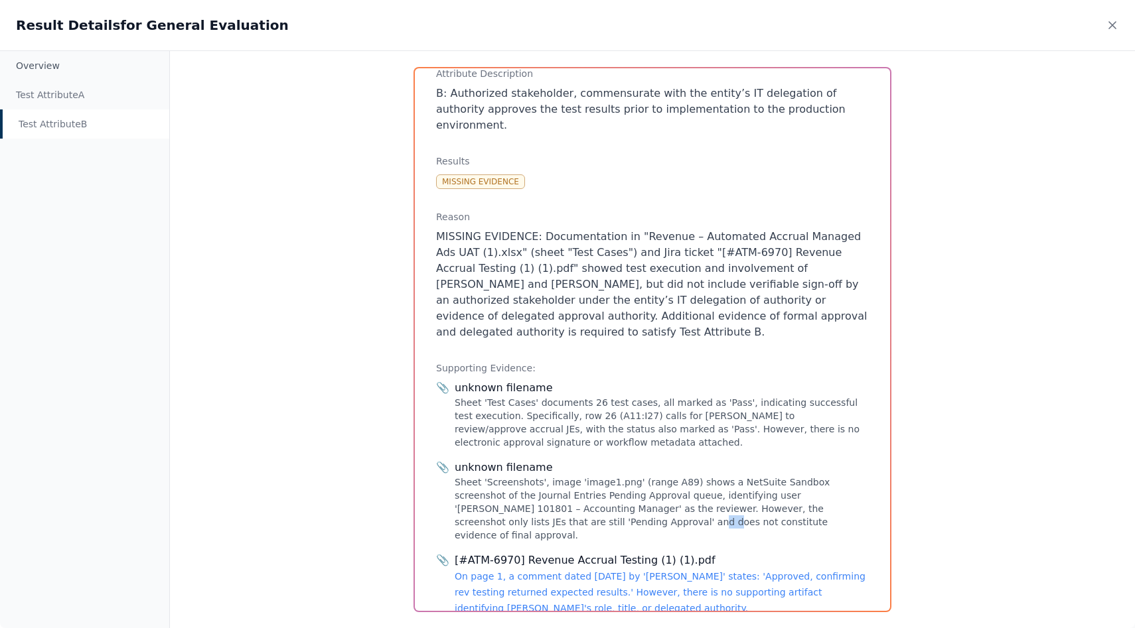
click at [538, 488] on div "Sheet 'Screenshots', image 'image1.png' (range A89) shows a NetSuite Sandbox sc…" at bounding box center [662, 509] width 414 height 66
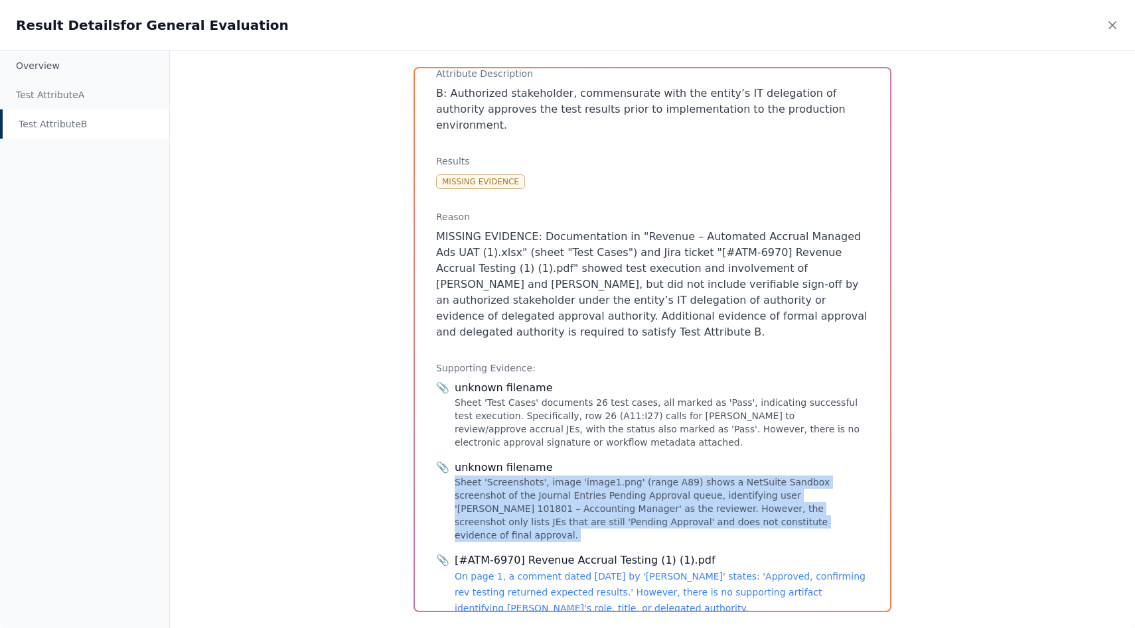
click at [538, 488] on div "Sheet 'Screenshots', image 'image1.png' (range A89) shows a NetSuite Sandbox sc…" at bounding box center [662, 509] width 414 height 66
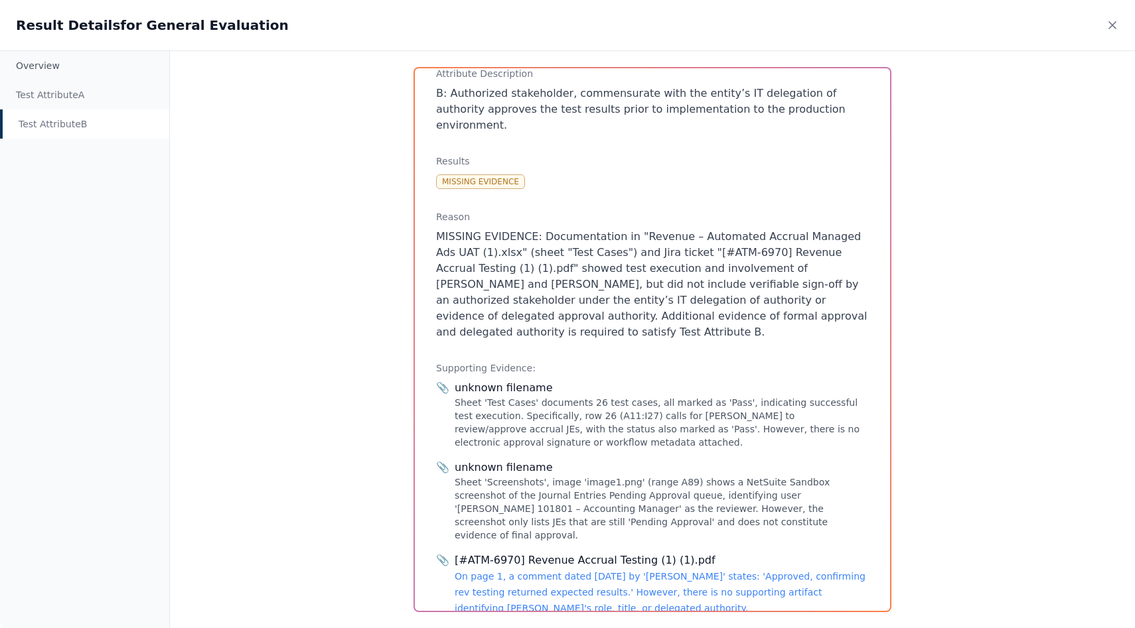
click at [506, 460] on div "unknown filename" at bounding box center [662, 468] width 414 height 16
click at [30, 111] on div "Test Attribute B" at bounding box center [84, 123] width 169 height 29
click at [46, 102] on div "Test Attribute A" at bounding box center [84, 94] width 169 height 29
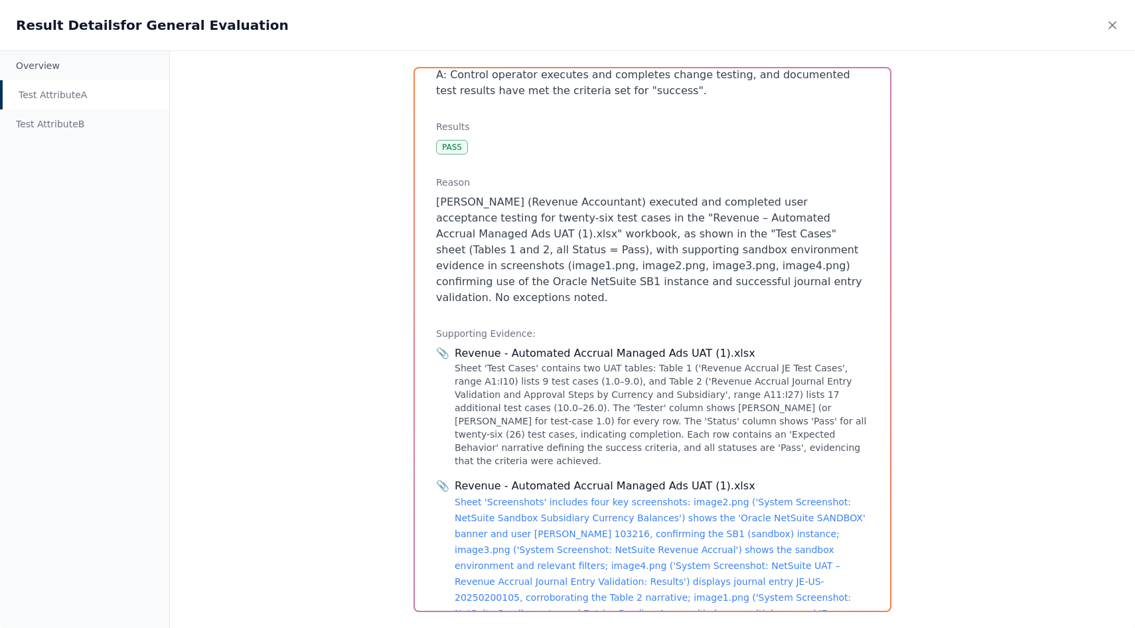
scroll to position [0, 0]
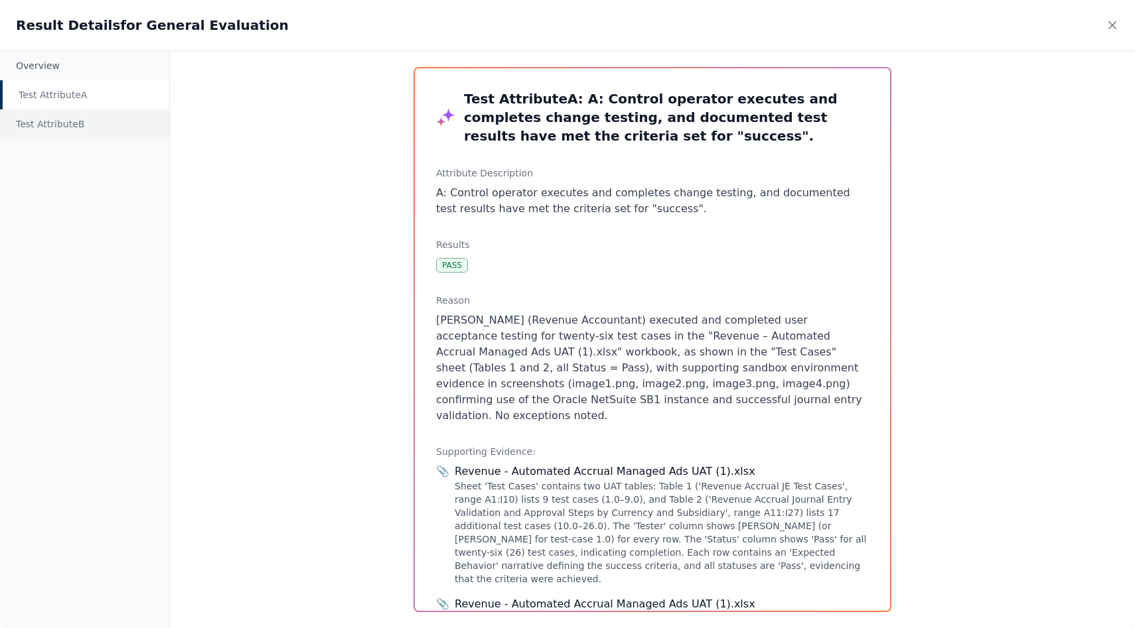
click at [70, 121] on div "Test Attribute B" at bounding box center [84, 123] width 169 height 29
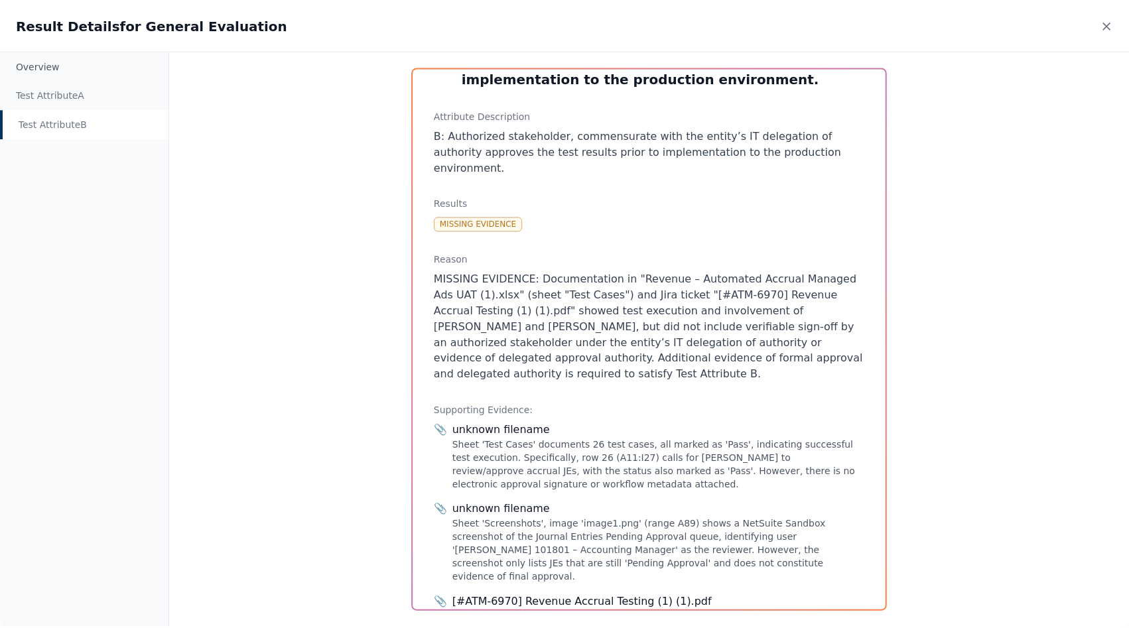
scroll to position [118, 0]
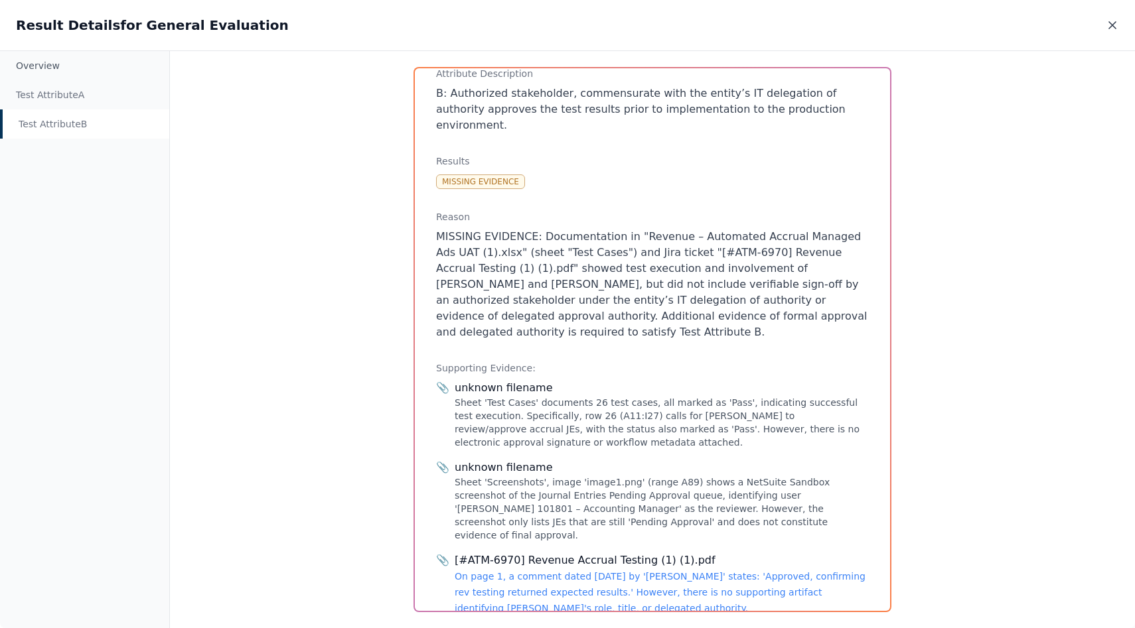
click at [1106, 26] on icon at bounding box center [1112, 25] width 13 height 13
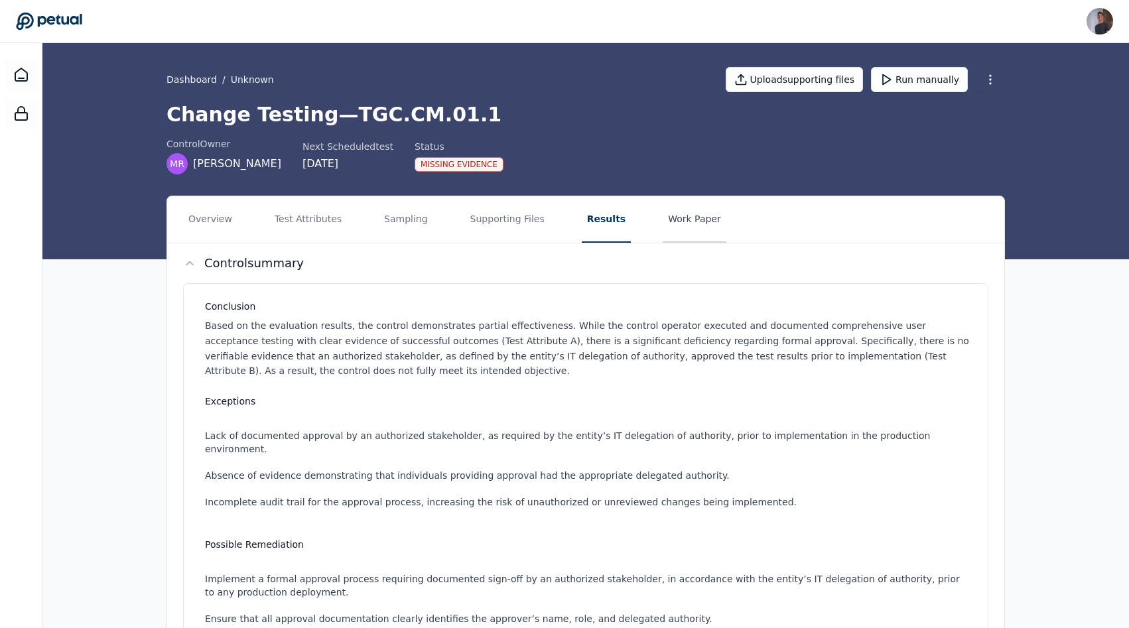
click at [663, 217] on button "Work Paper" at bounding box center [695, 219] width 64 height 46
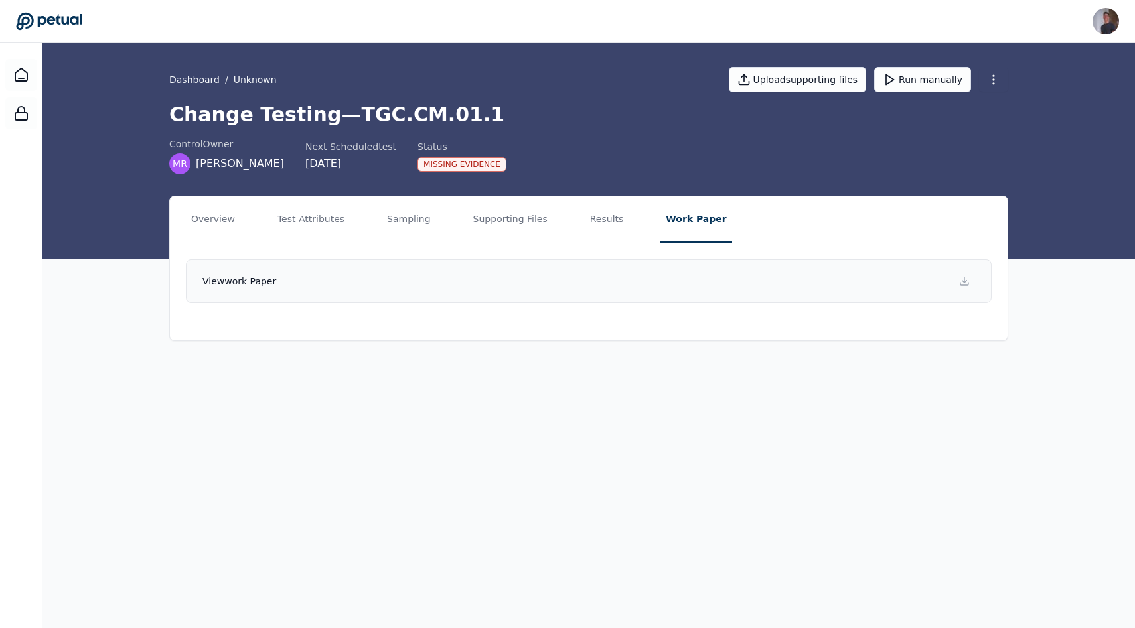
click at [735, 272] on link "View work paper" at bounding box center [589, 281] width 806 height 44
click at [19, 64] on div at bounding box center [21, 75] width 32 height 32
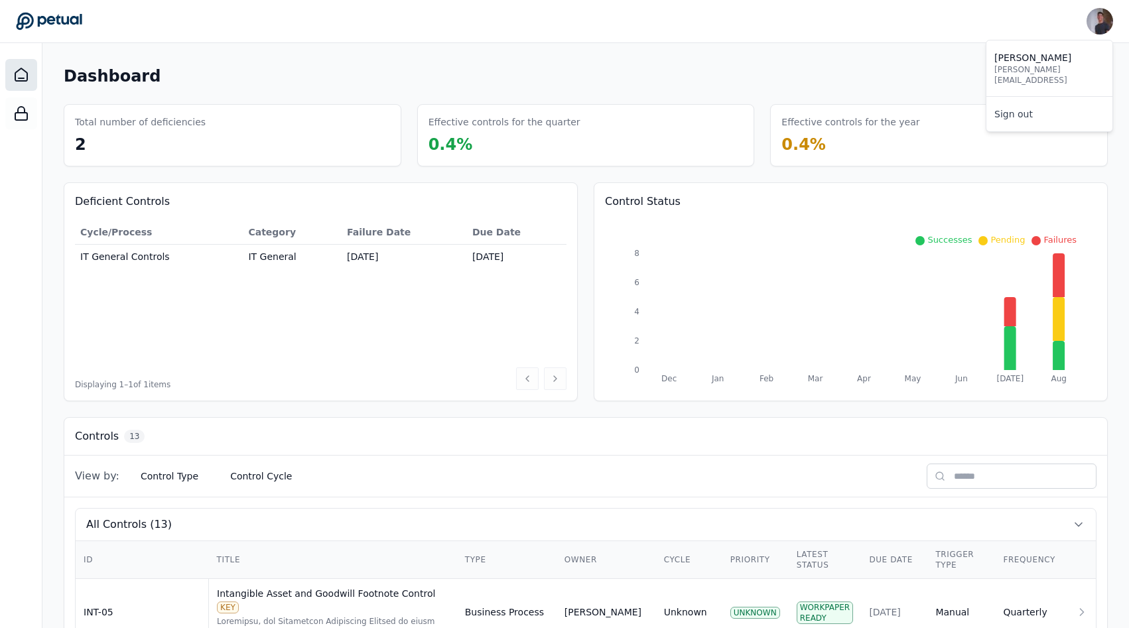
click at [1099, 28] on img at bounding box center [1100, 21] width 27 height 27
click at [1037, 104] on link "Sign out" at bounding box center [1050, 114] width 126 height 24
